Goal: Navigation & Orientation: Go to known website

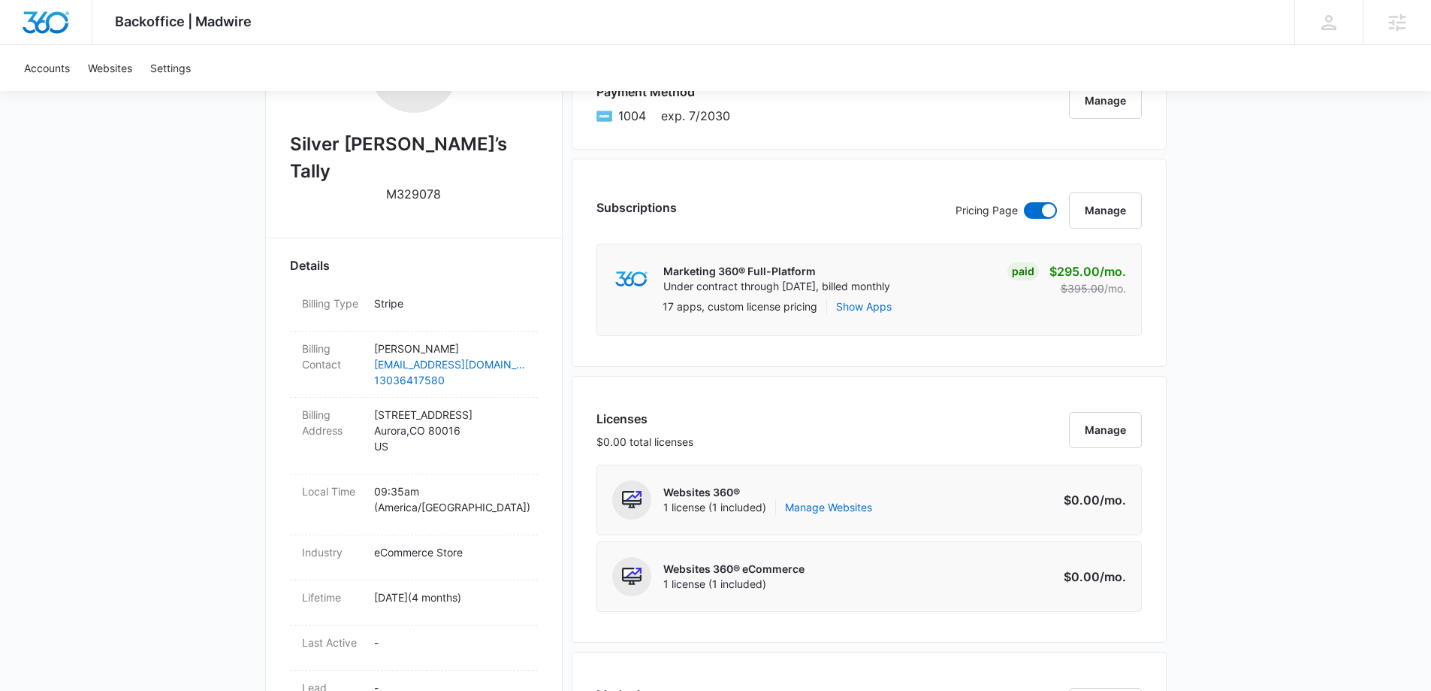
scroll to position [315, 0]
click at [860, 506] on link "Manage Websites" at bounding box center [828, 504] width 87 height 15
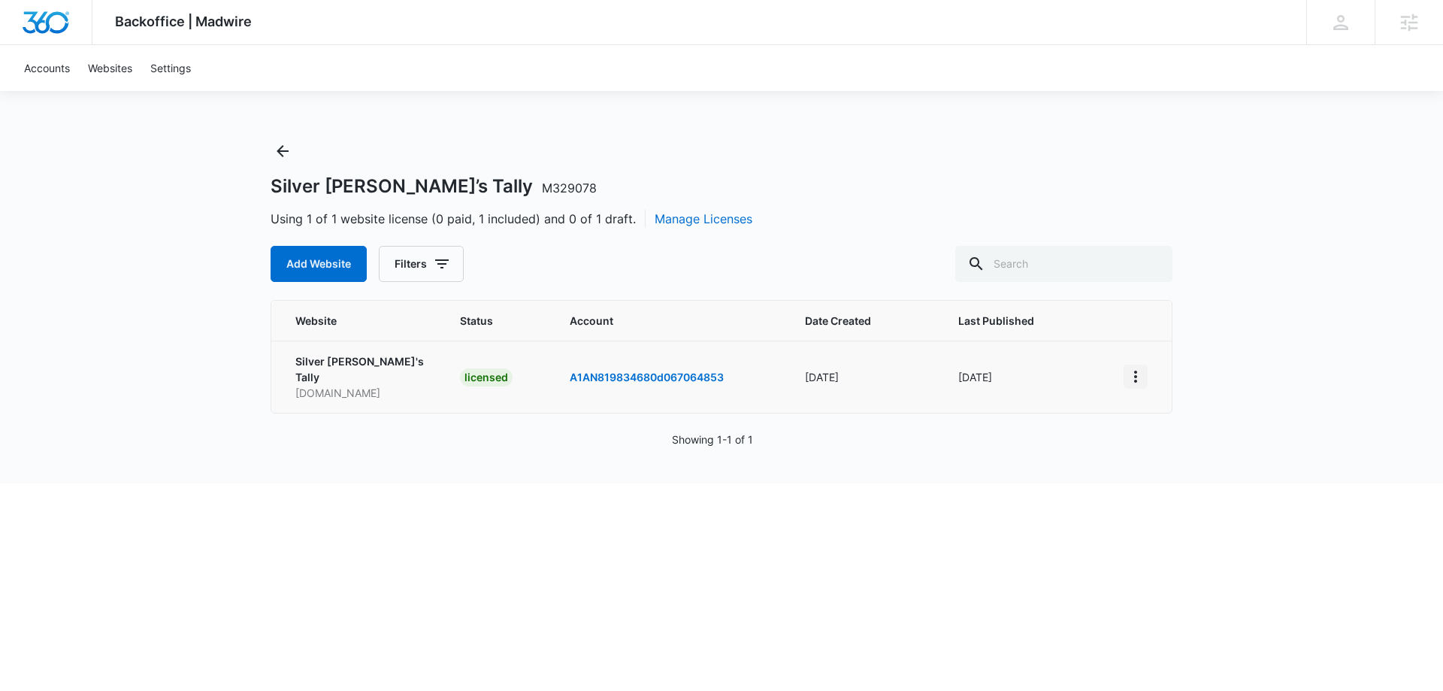
click at [1137, 371] on icon "View More" at bounding box center [1135, 376] width 18 height 18
click at [1172, 458] on link "Visit Website" at bounding box center [1173, 455] width 62 height 13
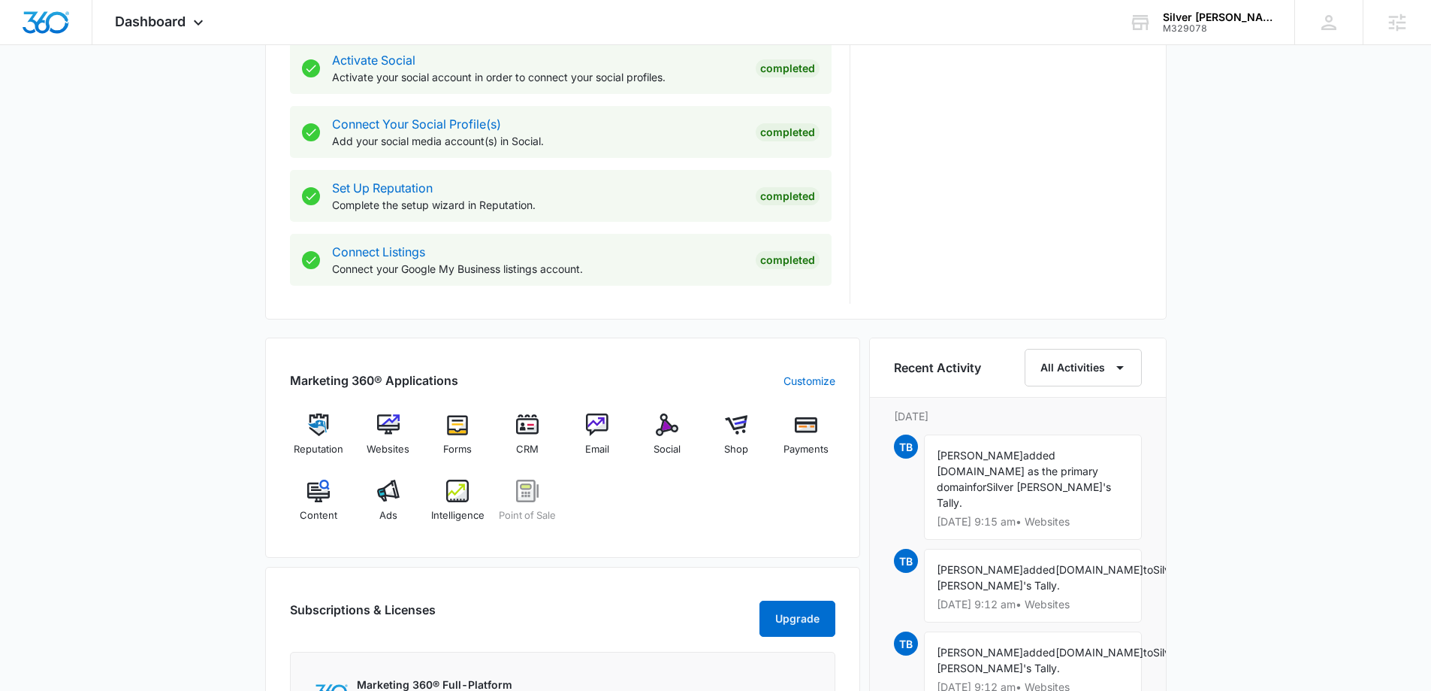
scroll to position [671, 0]
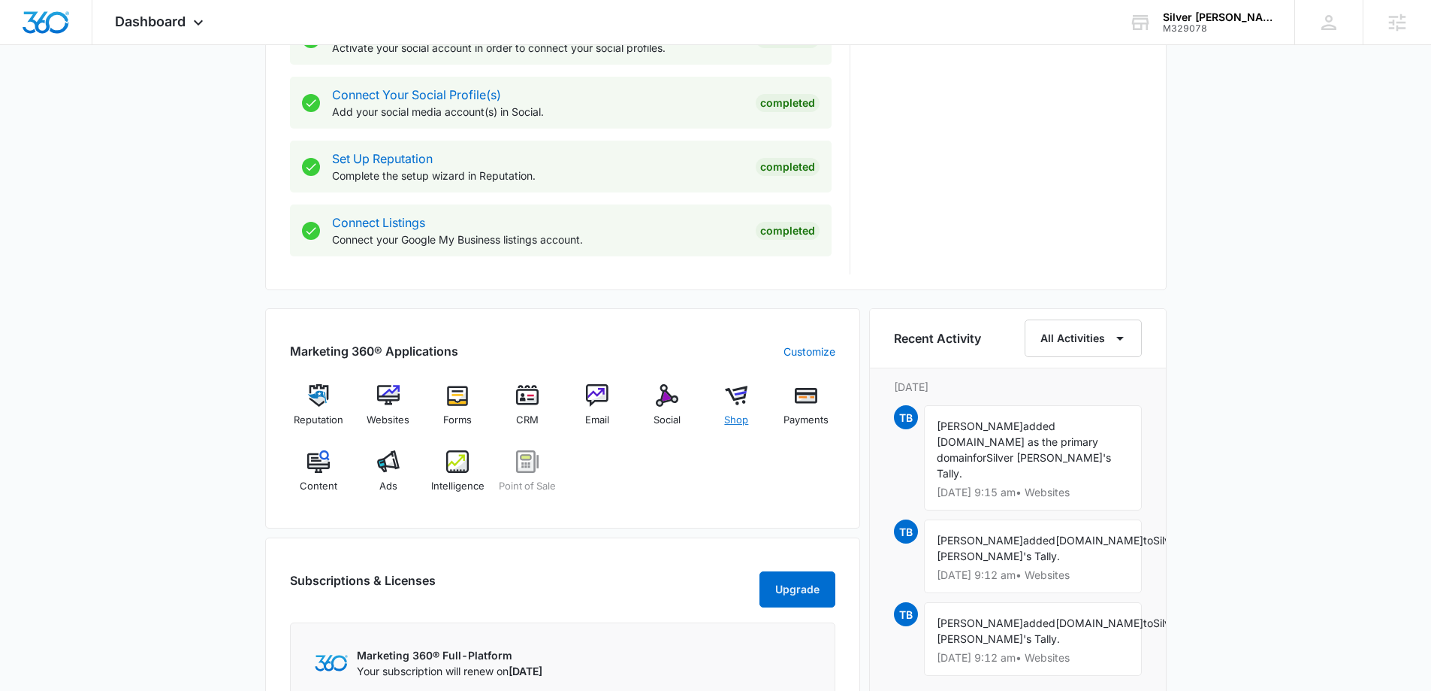
click at [739, 399] on img at bounding box center [736, 395] width 23 height 23
